Goal: Check status: Check status

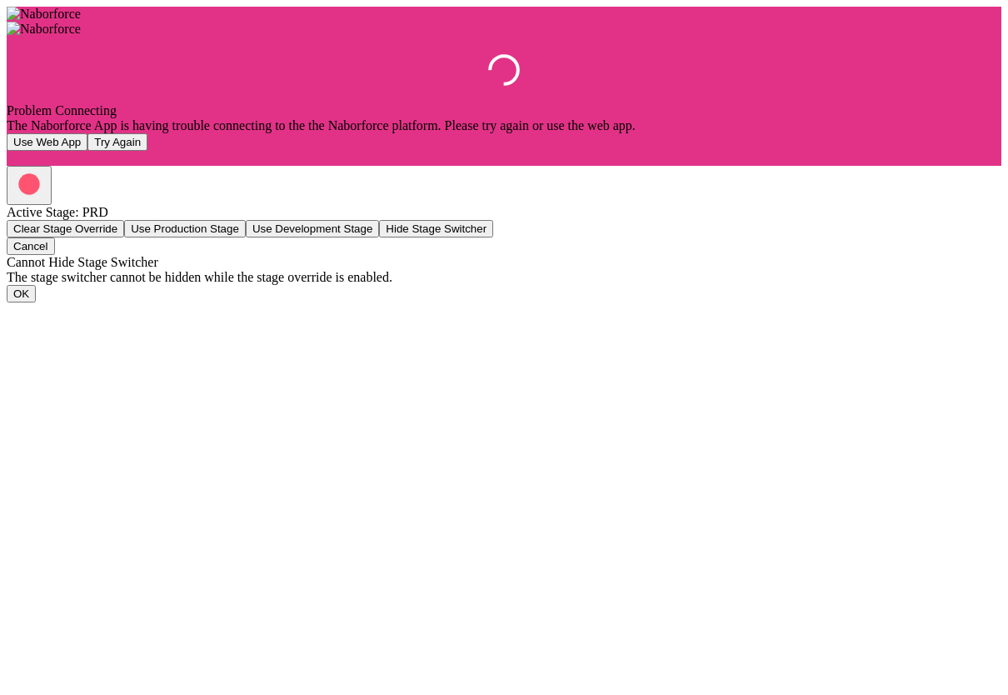
click at [81, 22] on img at bounding box center [44, 14] width 74 height 15
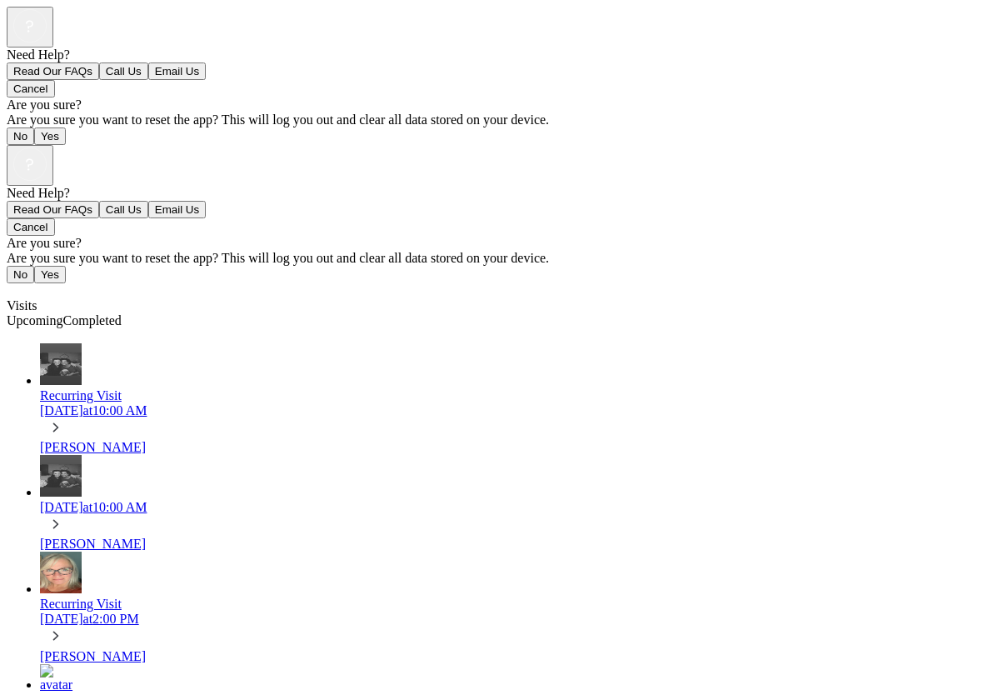
click at [122, 313] on span "Completed" at bounding box center [92, 320] width 58 height 14
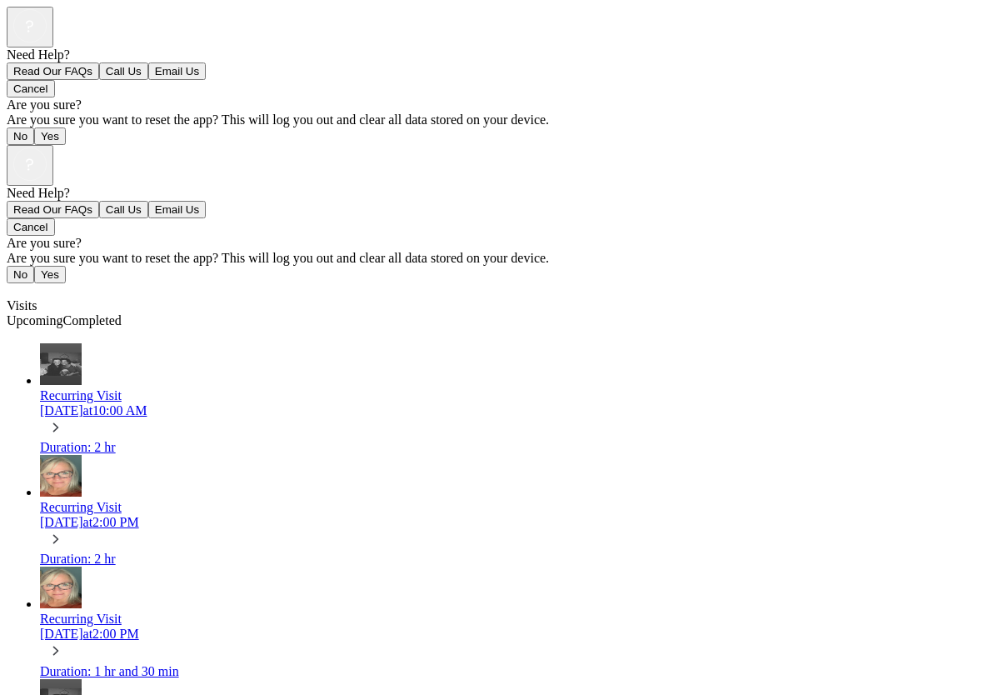
click at [428, 388] on div "Recurring Visit Tue, Oct 14 at 10:00 AM" at bounding box center [520, 414] width 961 height 52
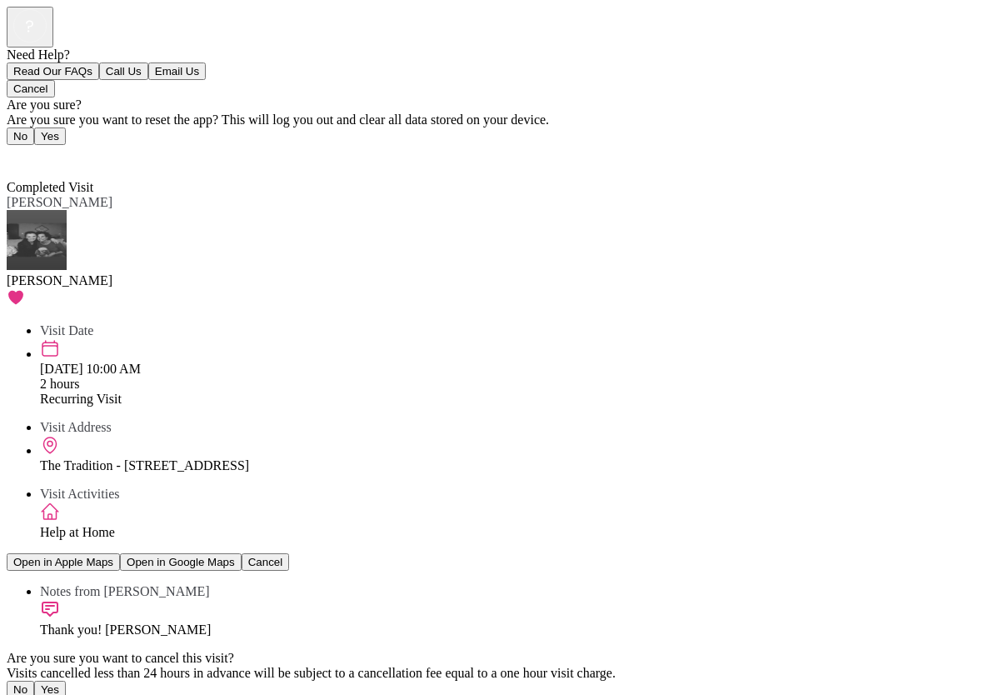
click at [31, 150] on span "Back" at bounding box center [30, 157] width 27 height 14
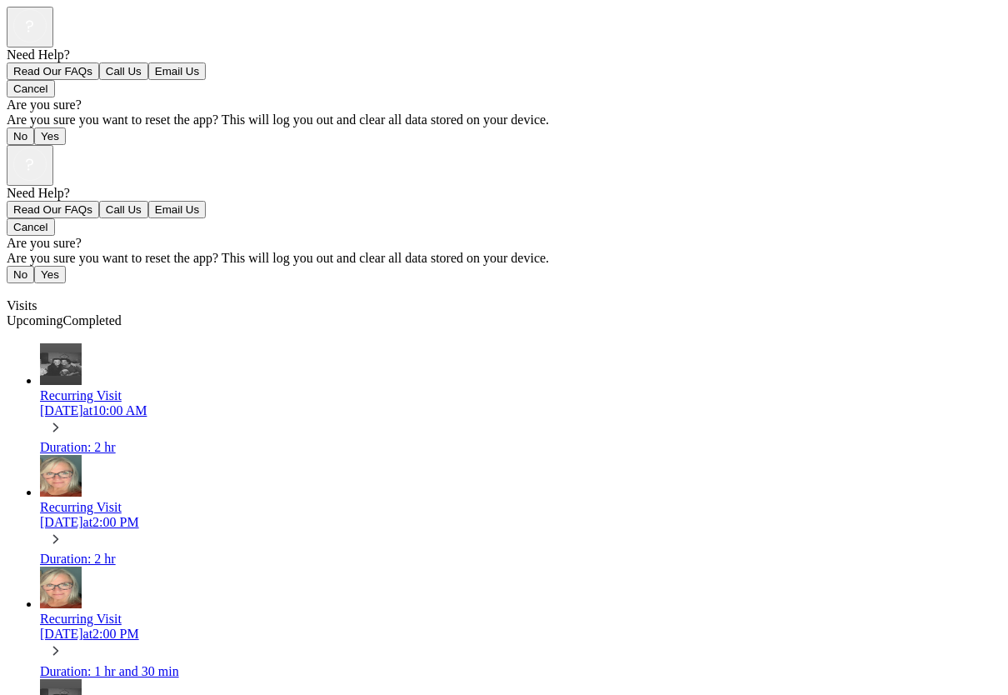
click at [63, 313] on span "Upcoming" at bounding box center [35, 320] width 57 height 14
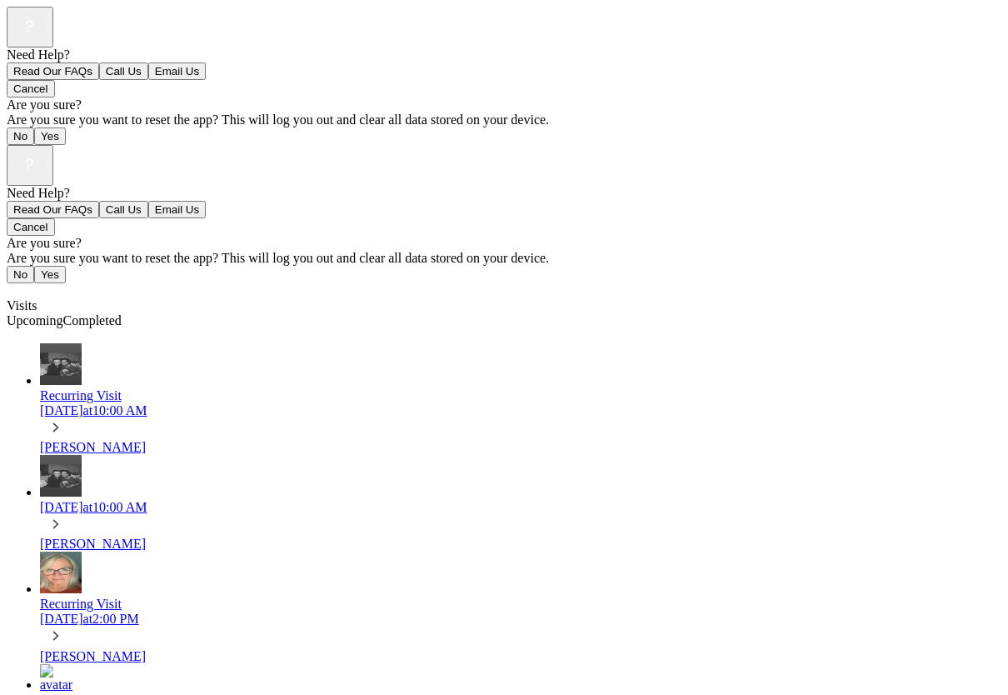
scroll to position [476, 0]
